Goal: Book appointment/travel/reservation

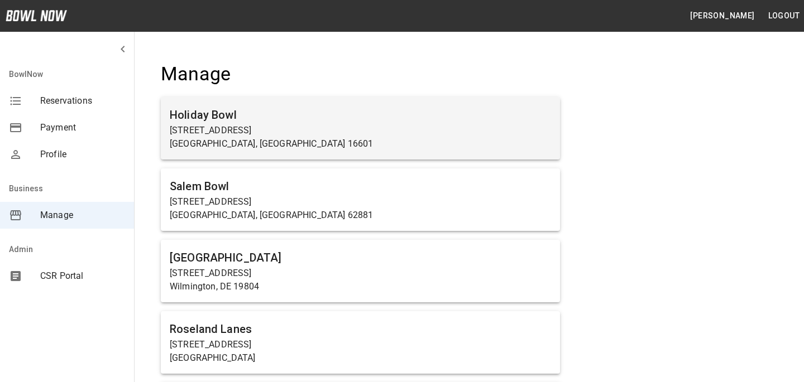
scroll to position [3280, 0]
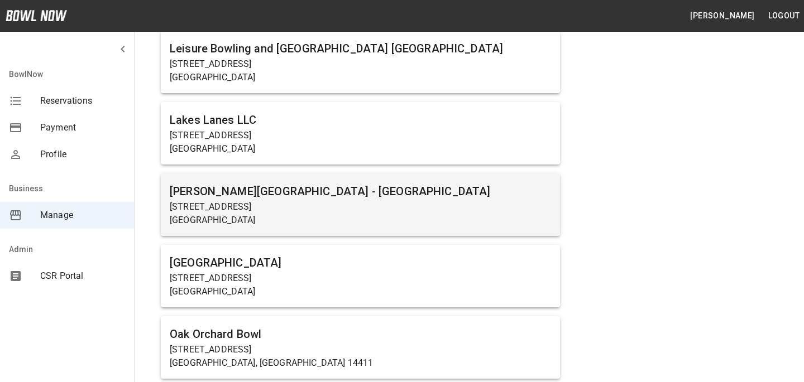
click at [262, 224] on p "South Glens Falls, NY 12803" at bounding box center [360, 220] width 381 height 13
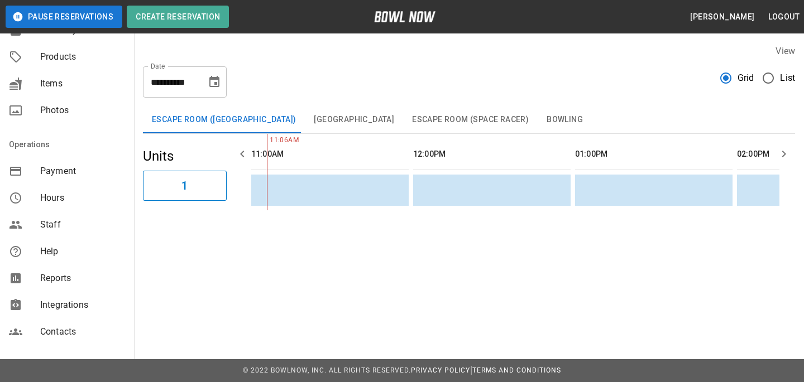
scroll to position [141, 0]
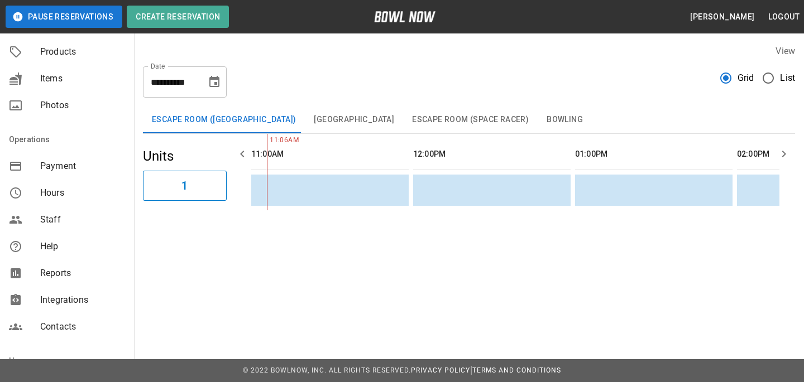
click at [47, 294] on span "Integrations" at bounding box center [82, 300] width 85 height 13
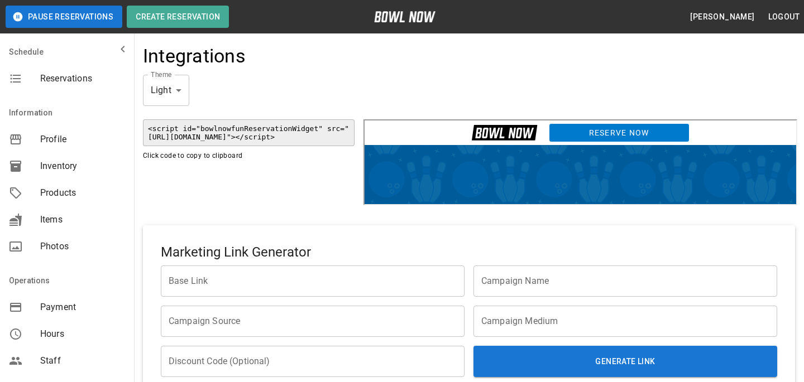
click at [583, 132] on link "Reserve Now" at bounding box center [617, 131] width 141 height 19
drag, startPoint x: 506, startPoint y: 164, endPoint x: 489, endPoint y: 151, distance: 21.4
click at [489, 151] on html "Reserve Now" at bounding box center [578, 161] width 431 height 84
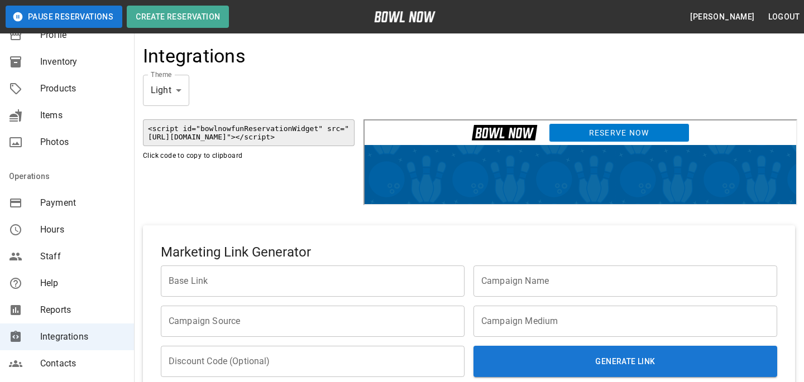
scroll to position [247, 0]
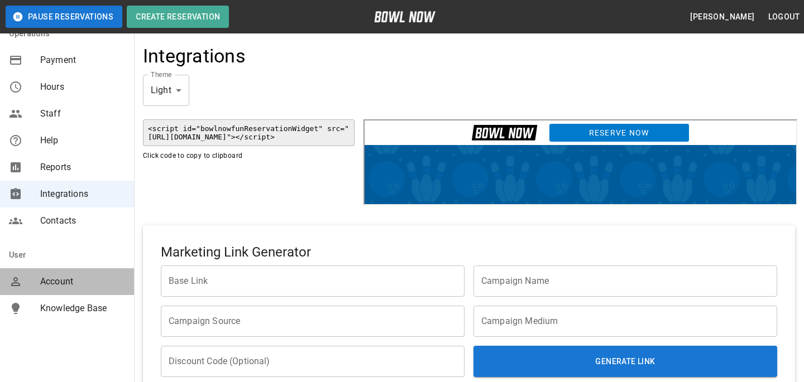
click at [89, 274] on div "Account" at bounding box center [67, 281] width 134 height 27
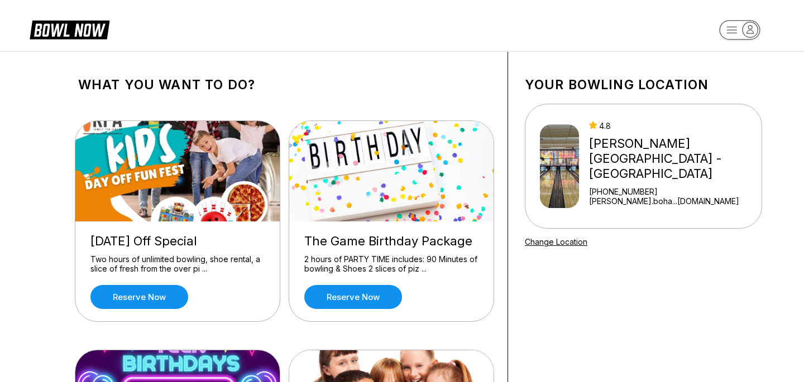
drag, startPoint x: 552, startPoint y: 174, endPoint x: 565, endPoint y: 175, distance: 12.4
